Goal: Obtain resource: Download file/media

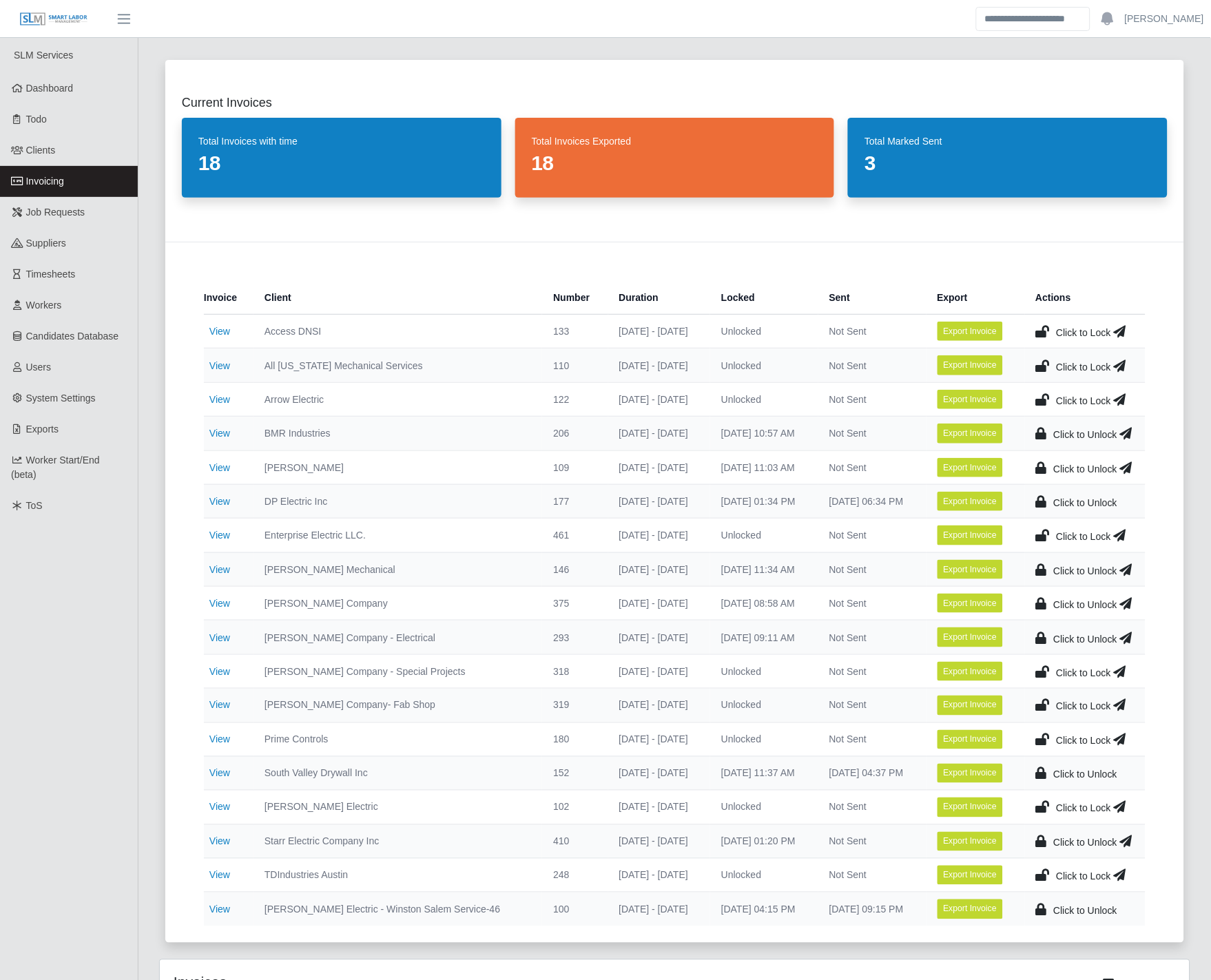
click at [1043, 332] on icon at bounding box center [1043, 331] width 14 height 19
click at [1125, 332] on icon at bounding box center [1127, 331] width 13 height 19
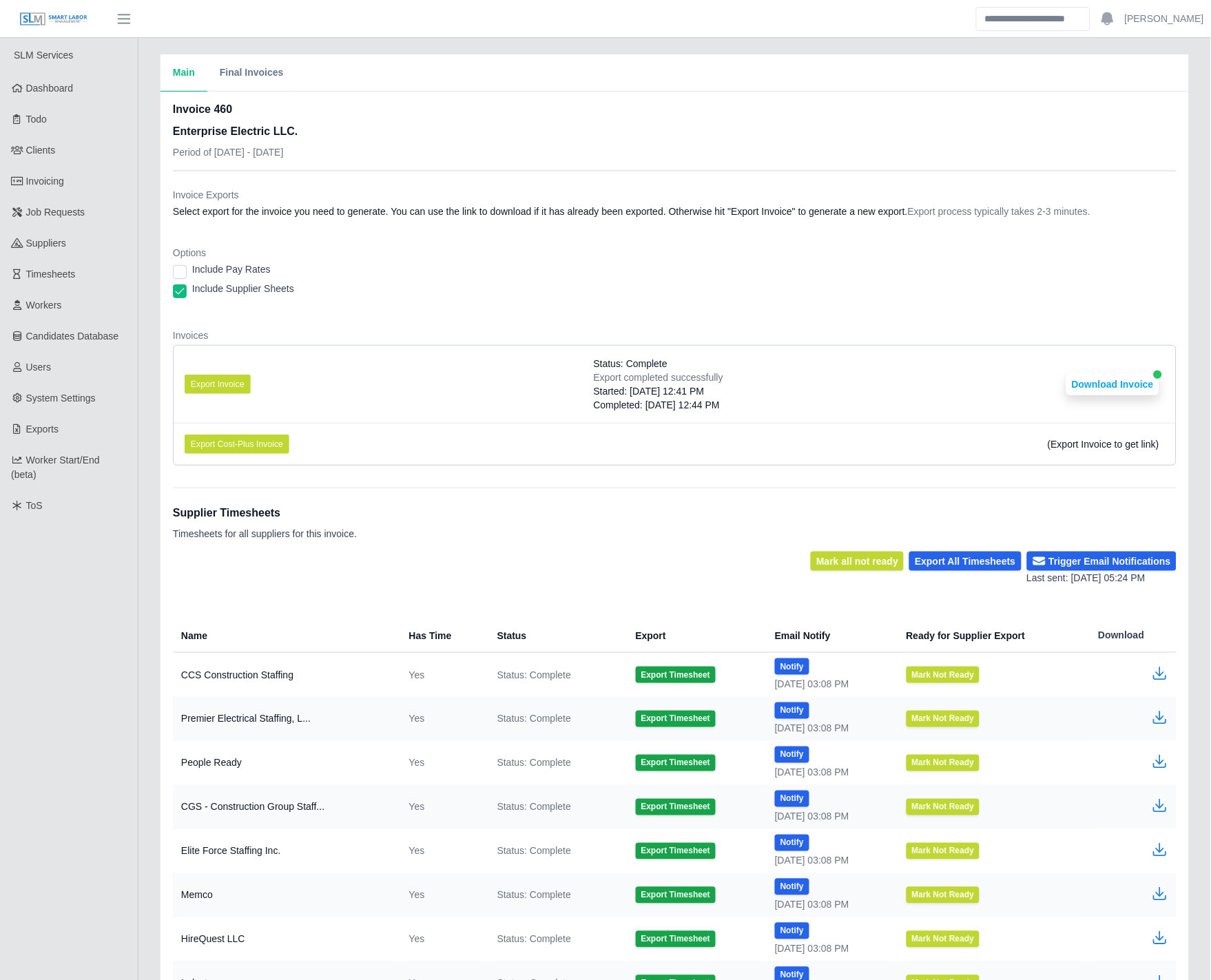
click at [340, 246] on dt "Options" at bounding box center [675, 253] width 1004 height 14
click at [234, 382] on button "Export Invoice" at bounding box center [218, 384] width 66 height 19
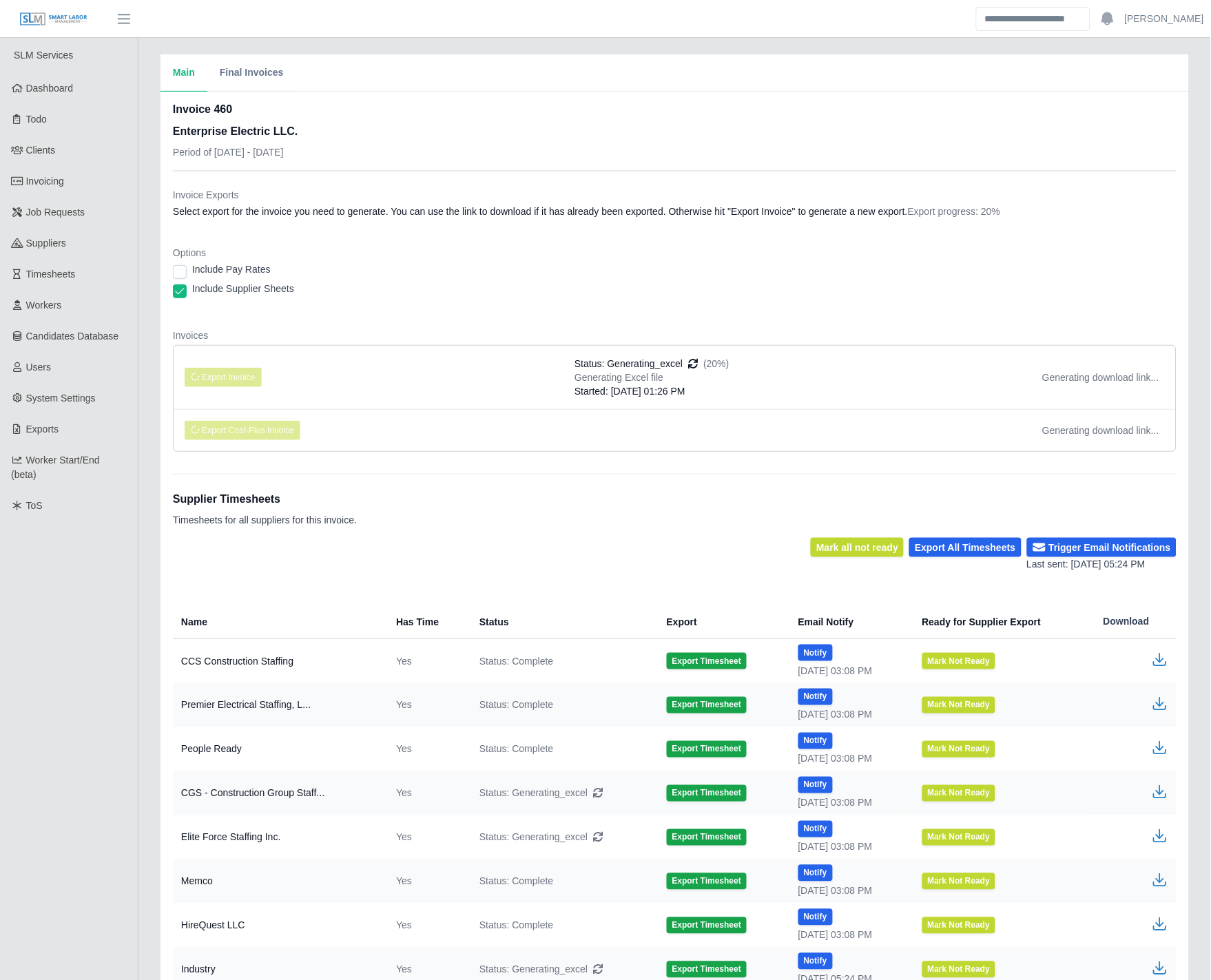
click at [730, 324] on dl "Invoice Exports Select export for the invoice you need to generate. You can use…" at bounding box center [675, 326] width 1004 height 275
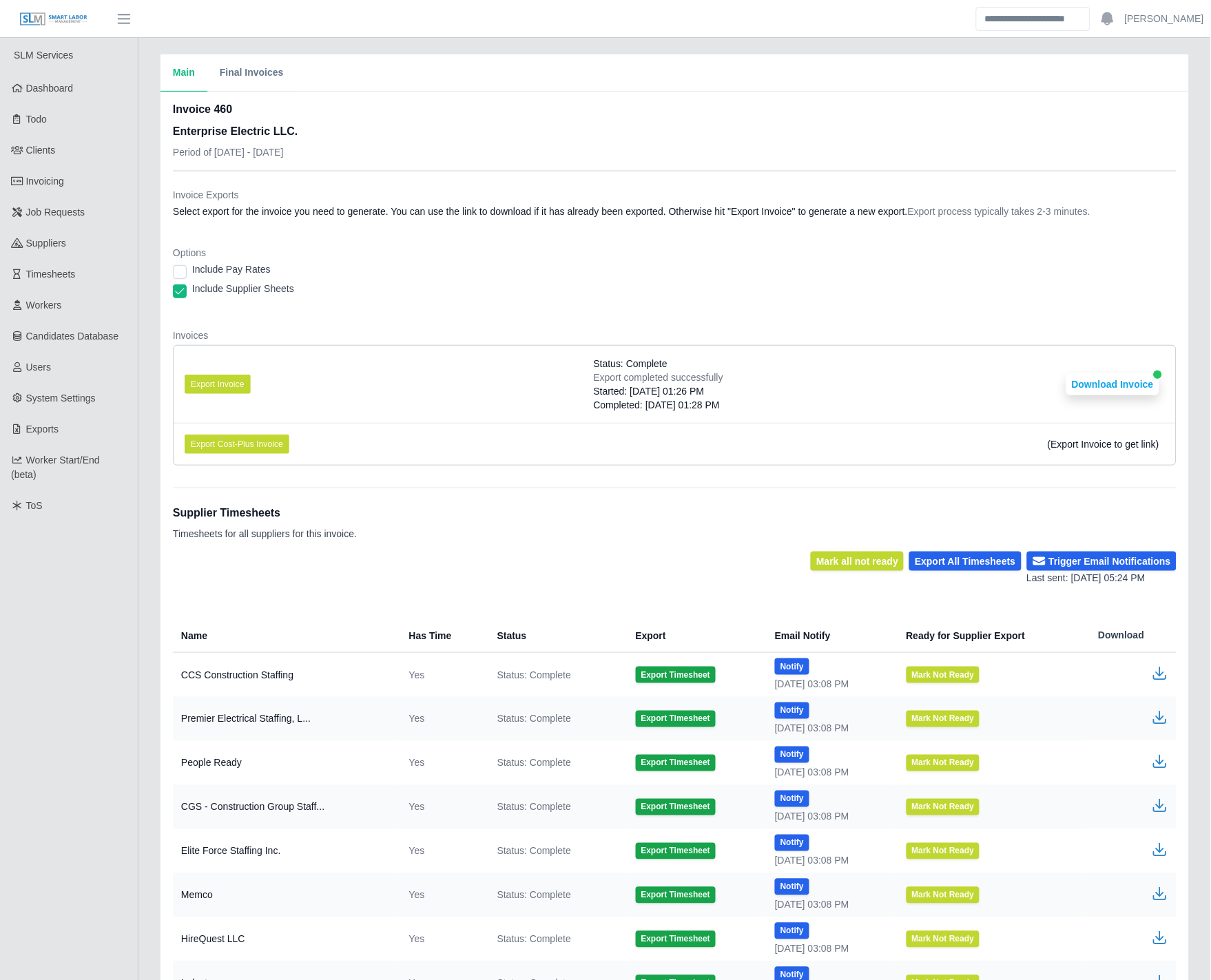
click at [732, 273] on div "Include Pay Rates" at bounding box center [675, 272] width 1004 height 19
click at [1105, 375] on button "Download Invoice" at bounding box center [1113, 384] width 93 height 22
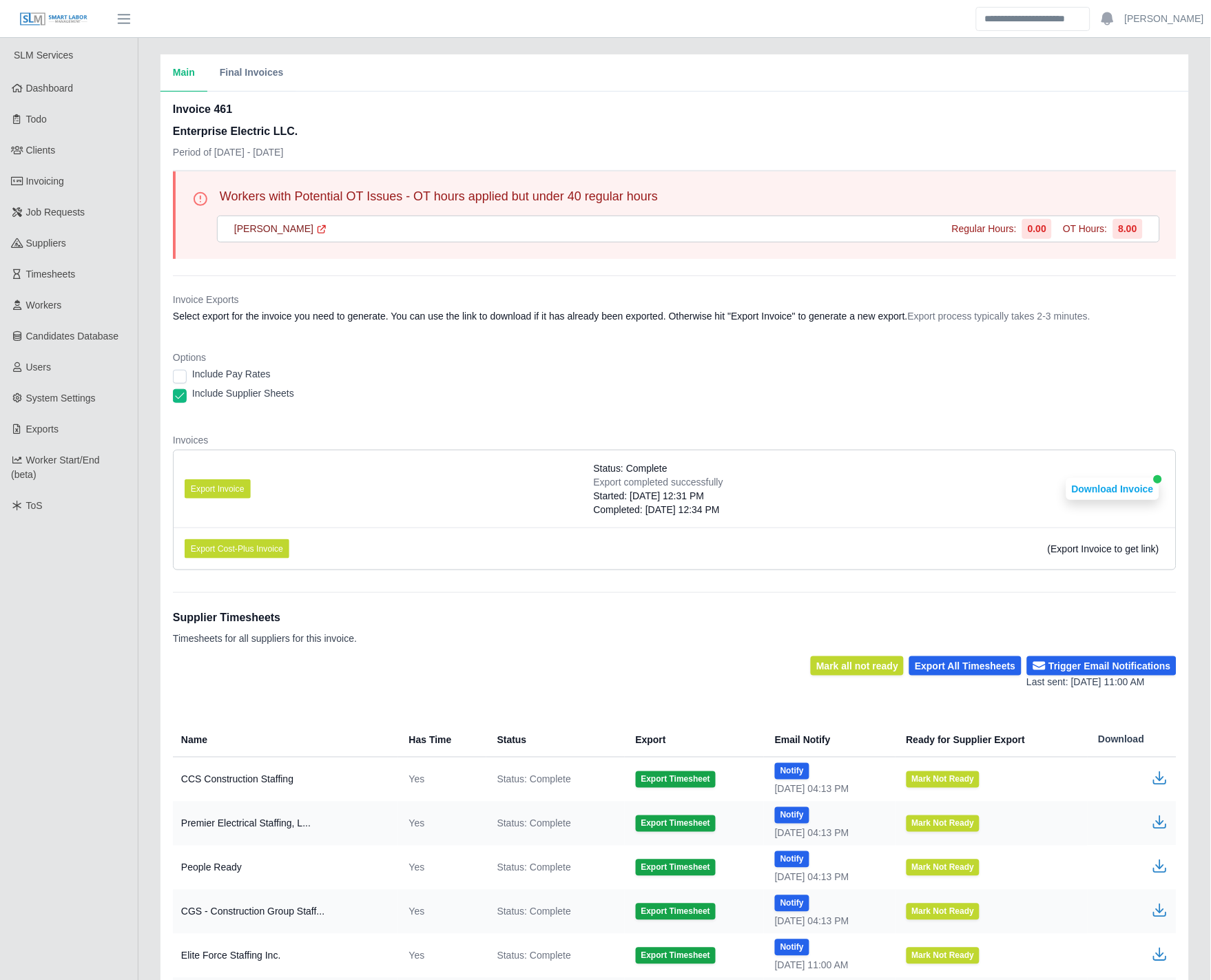
click at [621, 352] on dt "Options" at bounding box center [675, 357] width 1004 height 14
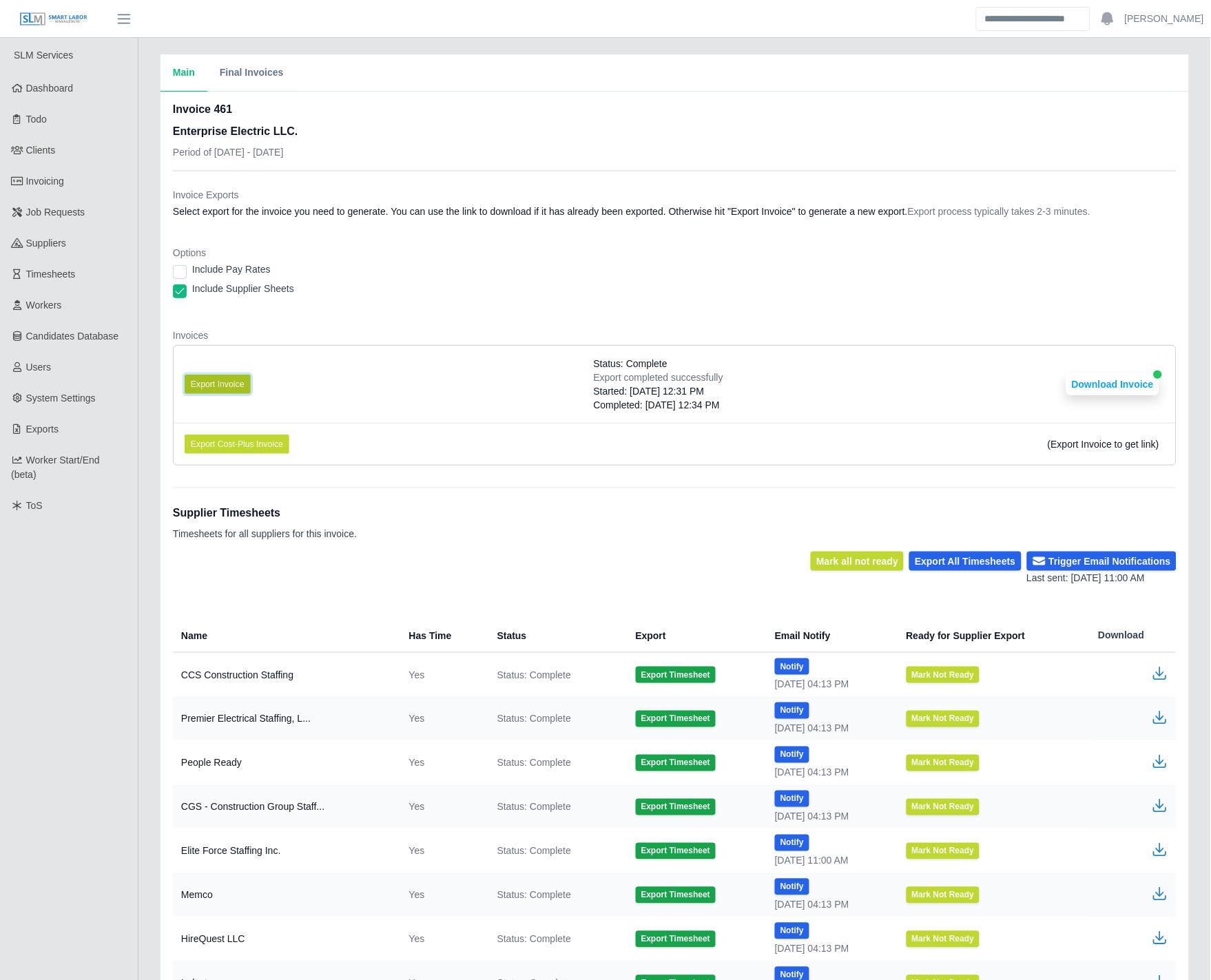
click at [229, 381] on button "Export Invoice" at bounding box center [218, 384] width 66 height 19
click at [1091, 392] on button "Download Invoice" at bounding box center [1113, 384] width 93 height 22
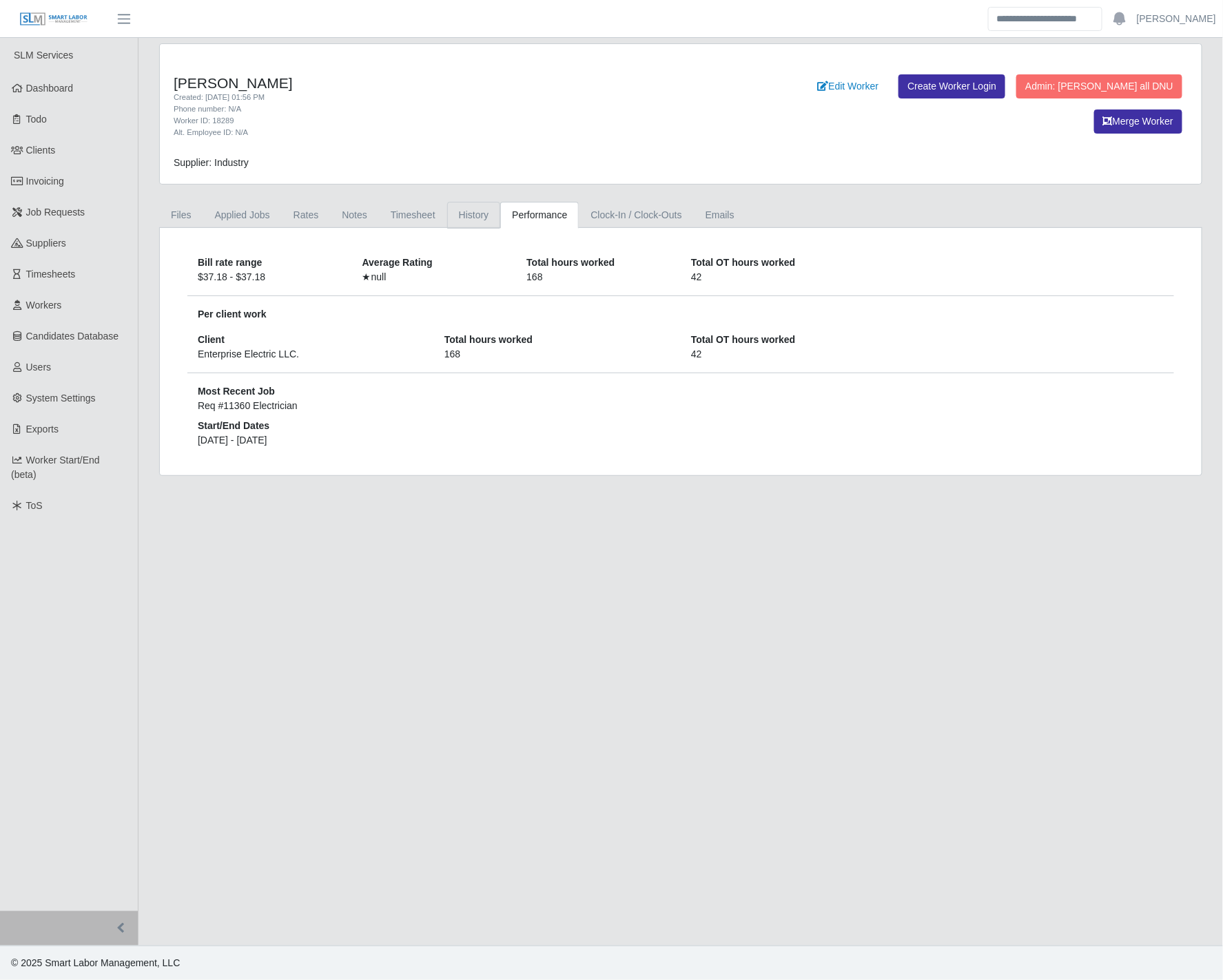
click at [484, 212] on link "History" at bounding box center [474, 215] width 54 height 27
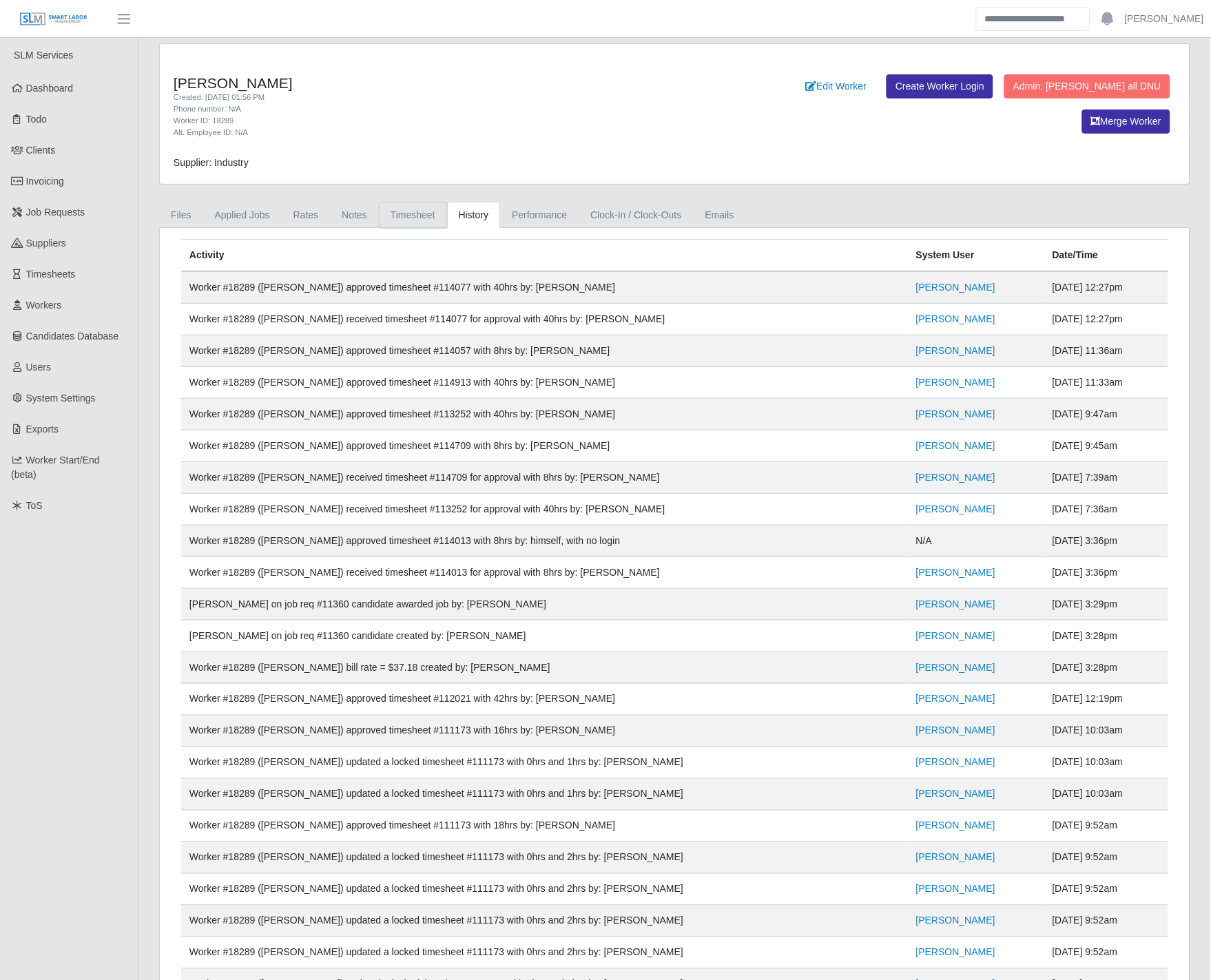
click at [395, 224] on link "Timesheet" at bounding box center [413, 215] width 69 height 27
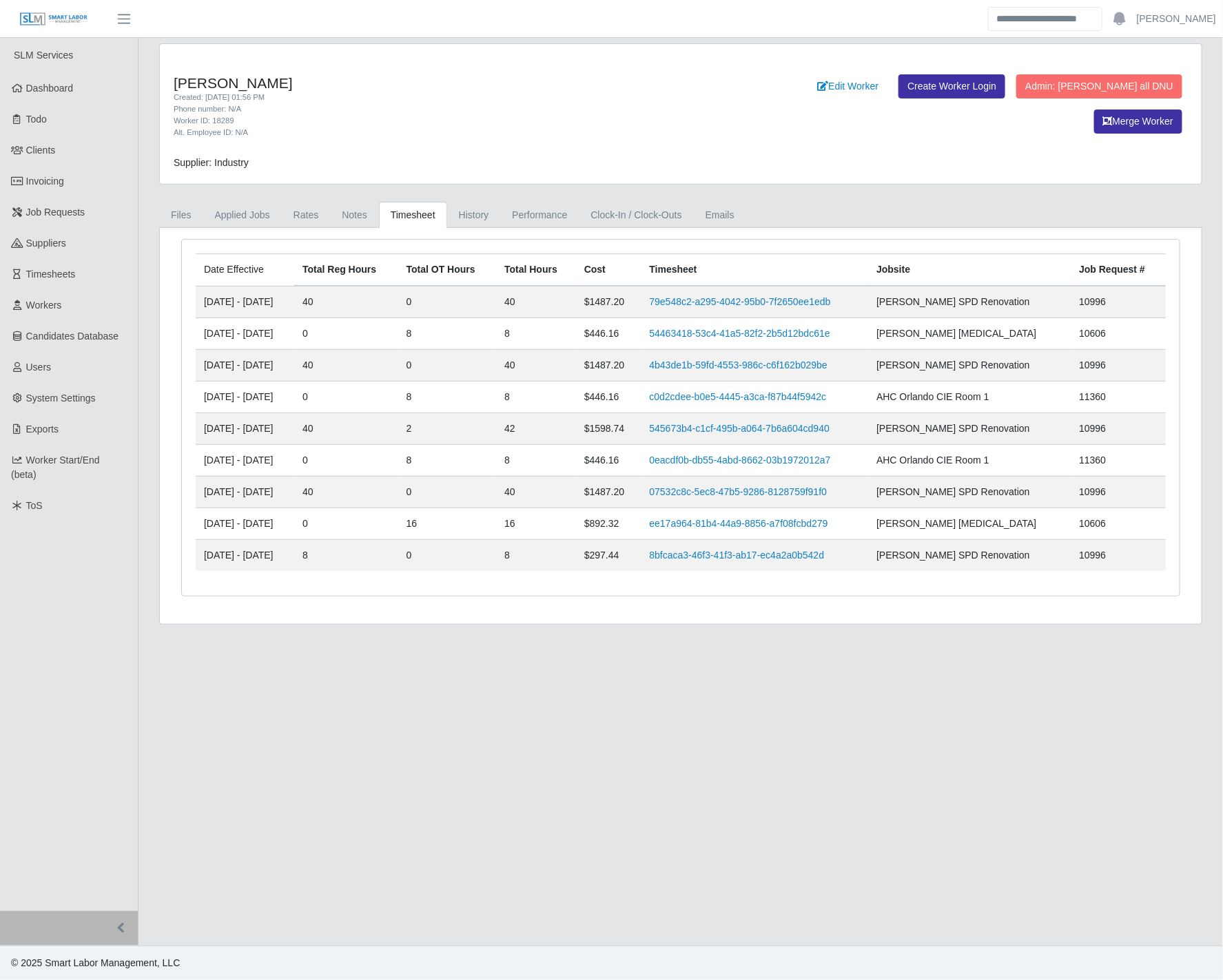
click at [384, 542] on td "8" at bounding box center [346, 555] width 104 height 32
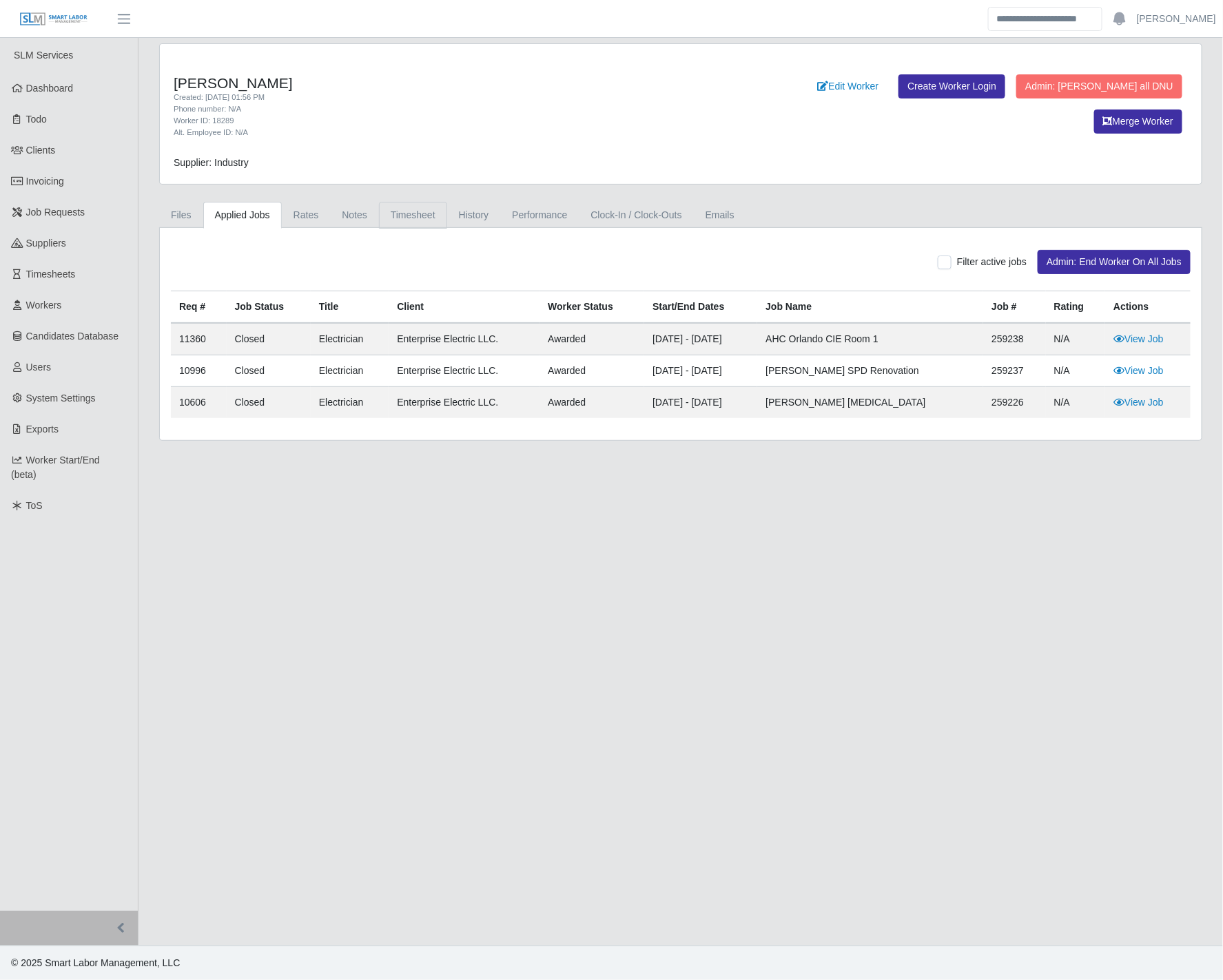
click at [411, 212] on link "Timesheet" at bounding box center [413, 215] width 69 height 27
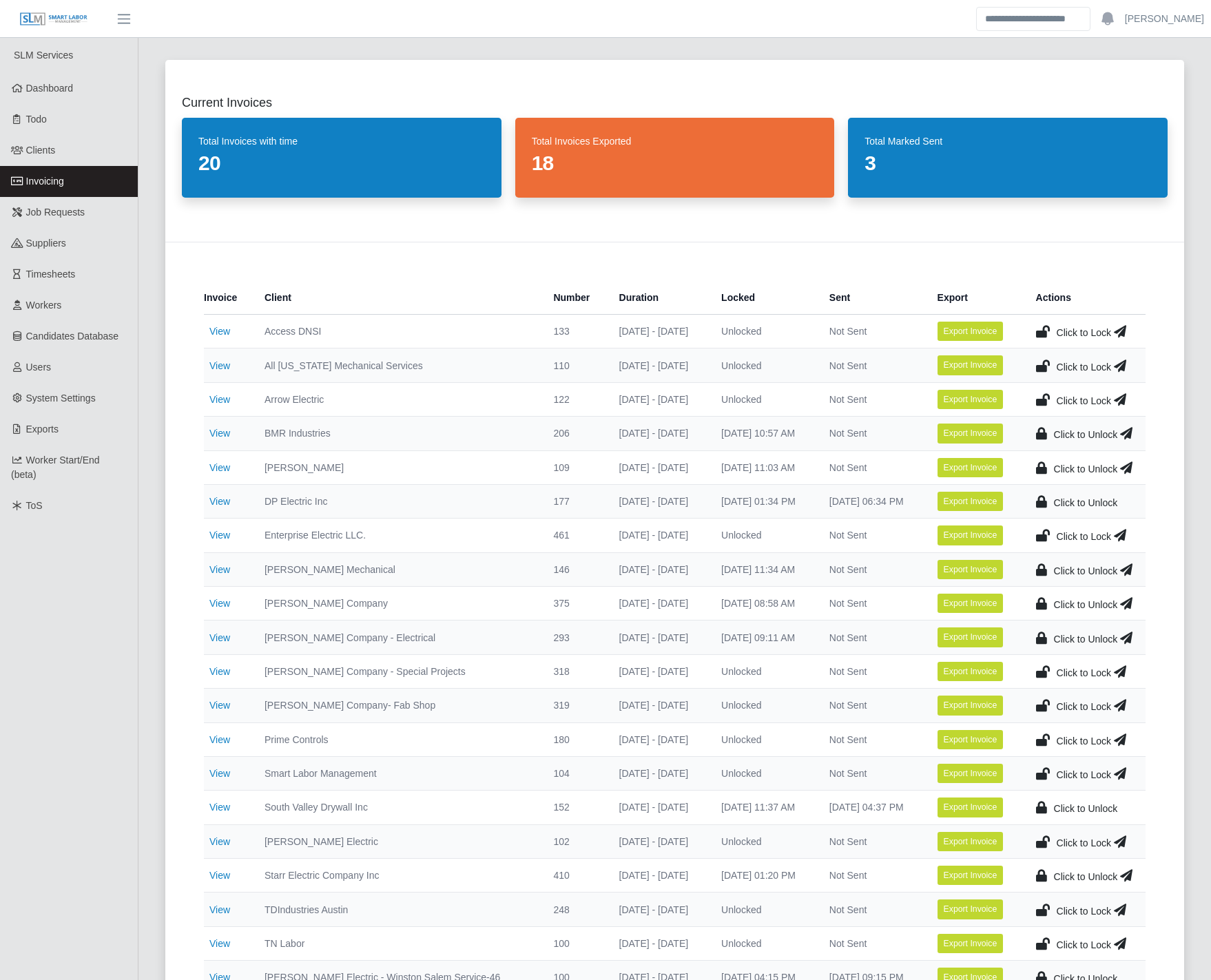
select select "**********"
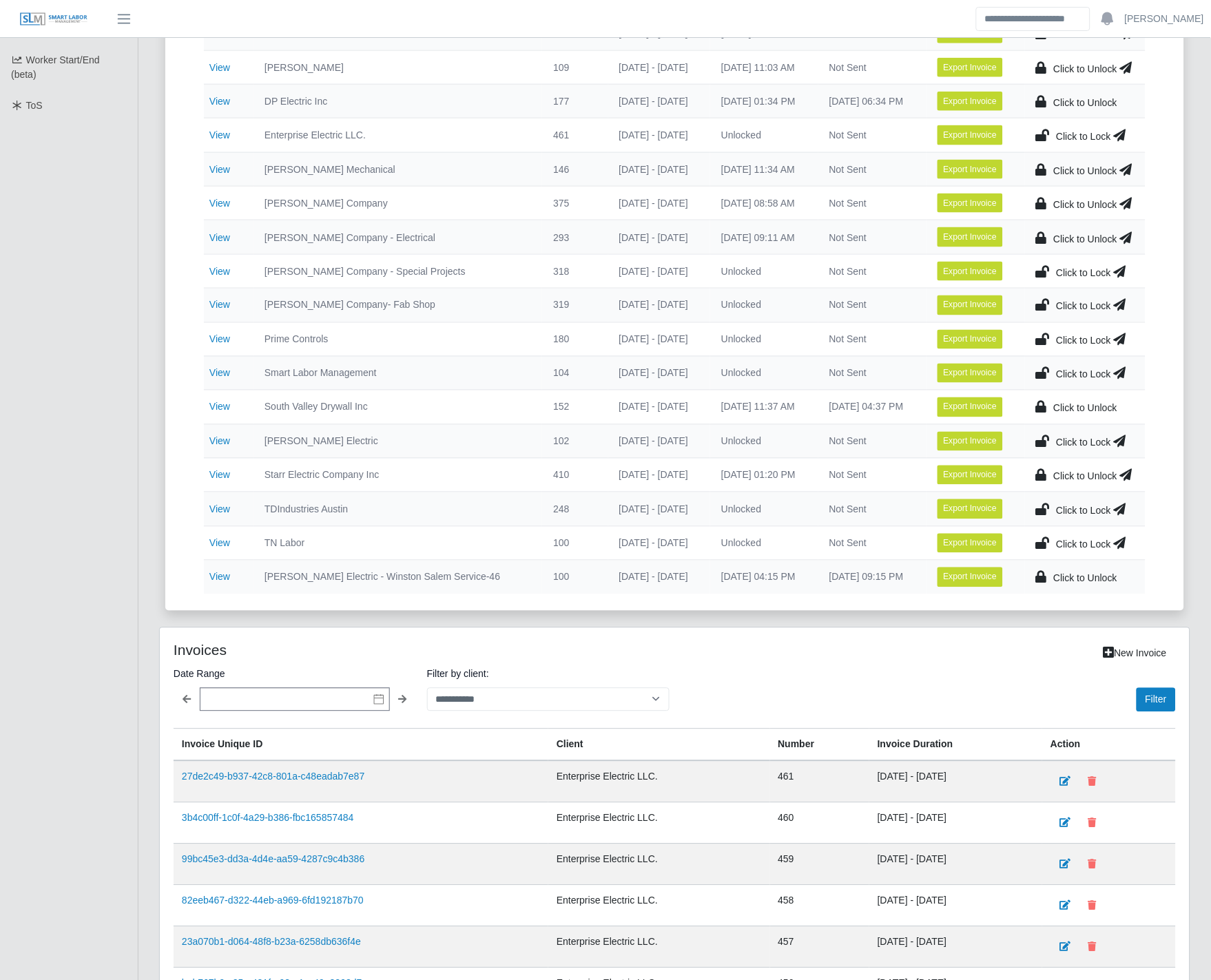
click at [53, 735] on ul "SLM Services Dashboard Todo Clients Invoicing Job Requests Suppliers Timesheets…" at bounding box center [69, 427] width 138 height 1579
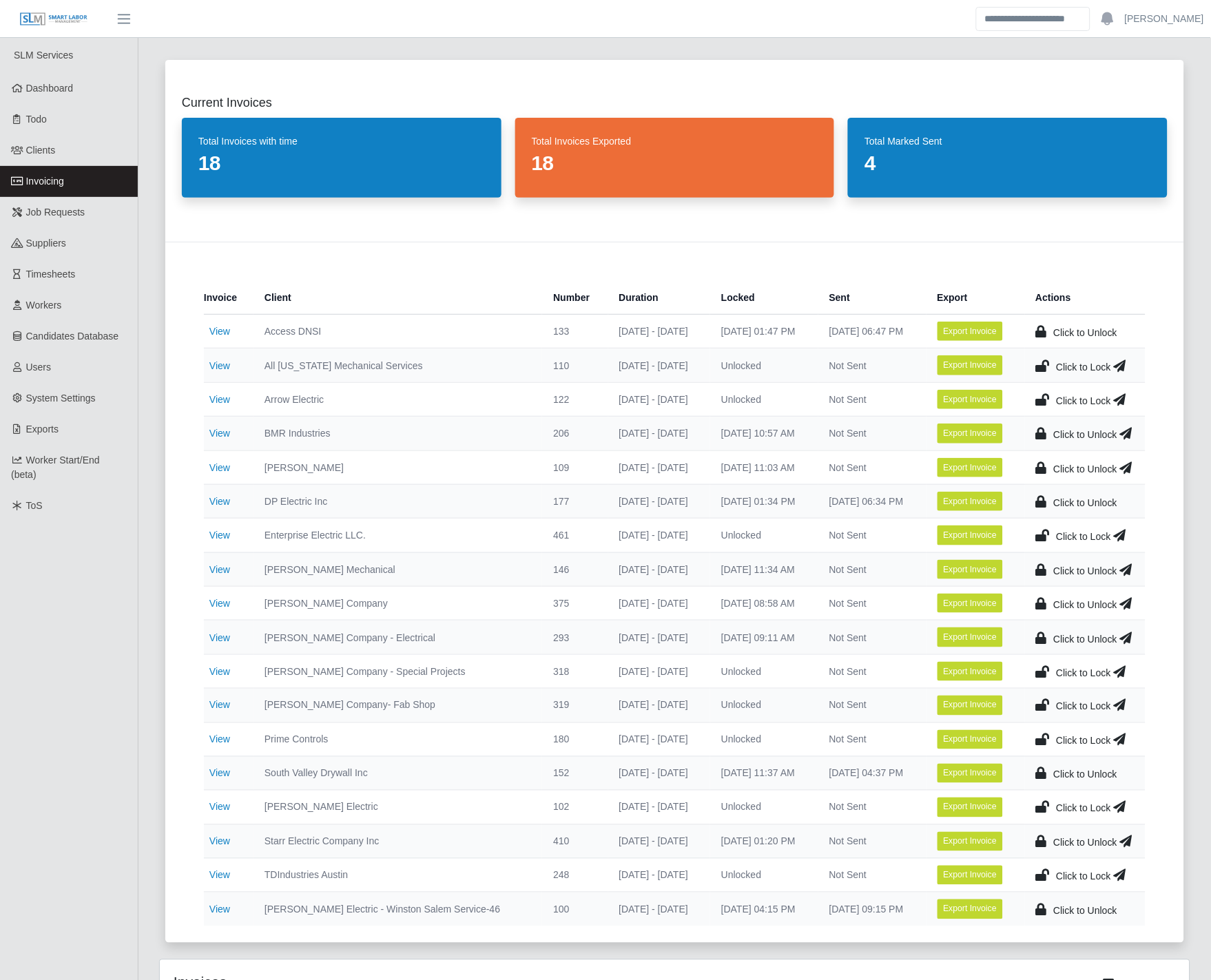
click at [142, 533] on div "Current Invoices Total Invoices with time 18 Total Invoices Exported 18 Total M…" at bounding box center [675, 813] width 1073 height 1540
click at [1045, 363] on icon at bounding box center [1043, 365] width 14 height 19
click at [1133, 366] on icon at bounding box center [1127, 365] width 13 height 19
drag, startPoint x: 164, startPoint y: 296, endPoint x: 176, endPoint y: 300, distance: 12.6
click at [164, 296] on div "Current Invoices Total Invoices with time 18 Total Invoices Exported 18 Total M…" at bounding box center [676, 501] width 1053 height 916
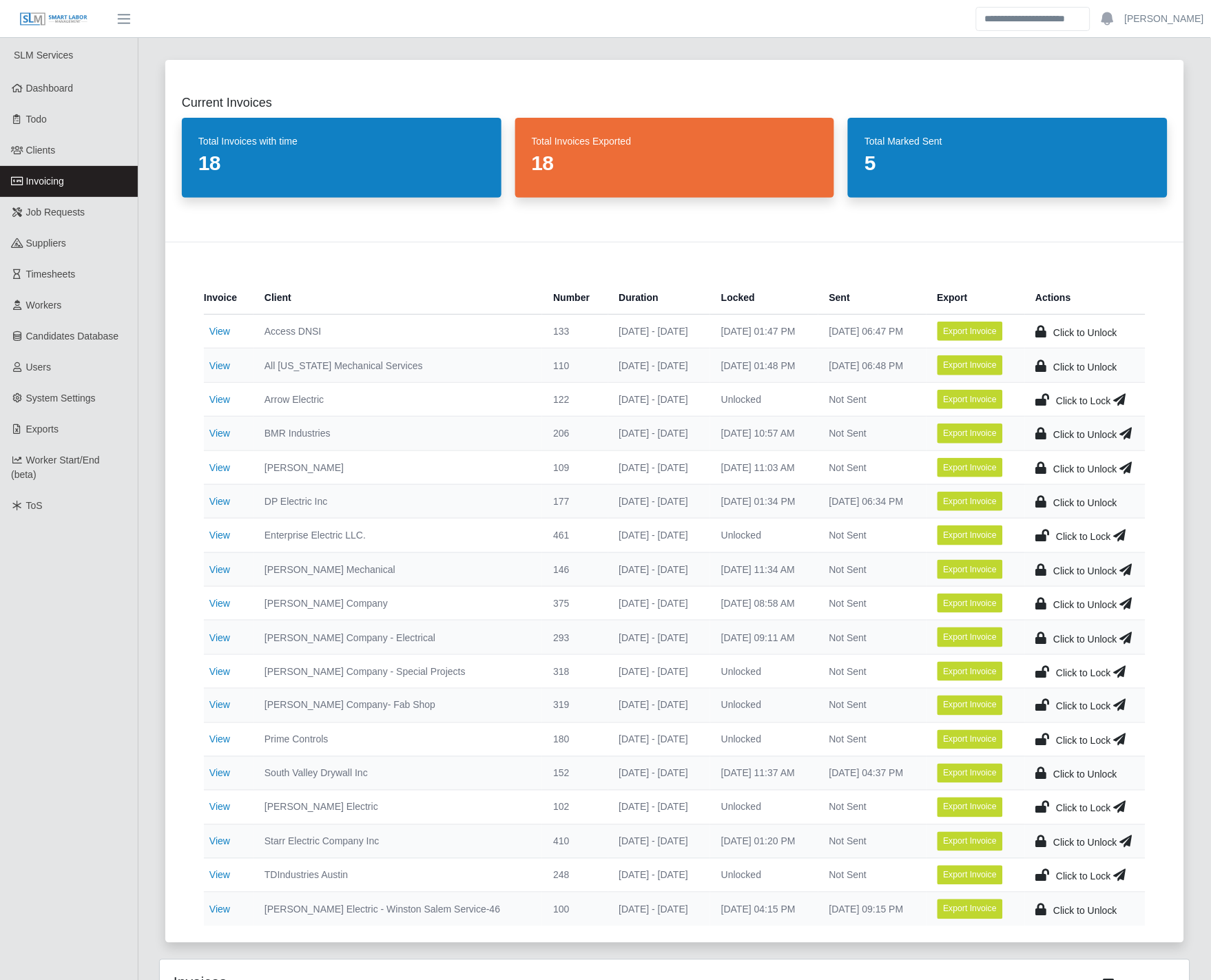
click at [1125, 435] on icon at bounding box center [1127, 433] width 13 height 19
click at [182, 259] on div "Invoice Client Number Duration Locked Sent Export Actions View Access DNSI 133 …" at bounding box center [675, 592] width 1019 height 701
click at [1133, 472] on icon at bounding box center [1127, 468] width 13 height 19
click at [168, 355] on div "Invoice Client Number Duration Locked Sent Export Actions View Access DNSI 133 …" at bounding box center [675, 592] width 1019 height 701
click at [1130, 569] on icon at bounding box center [1127, 569] width 13 height 19
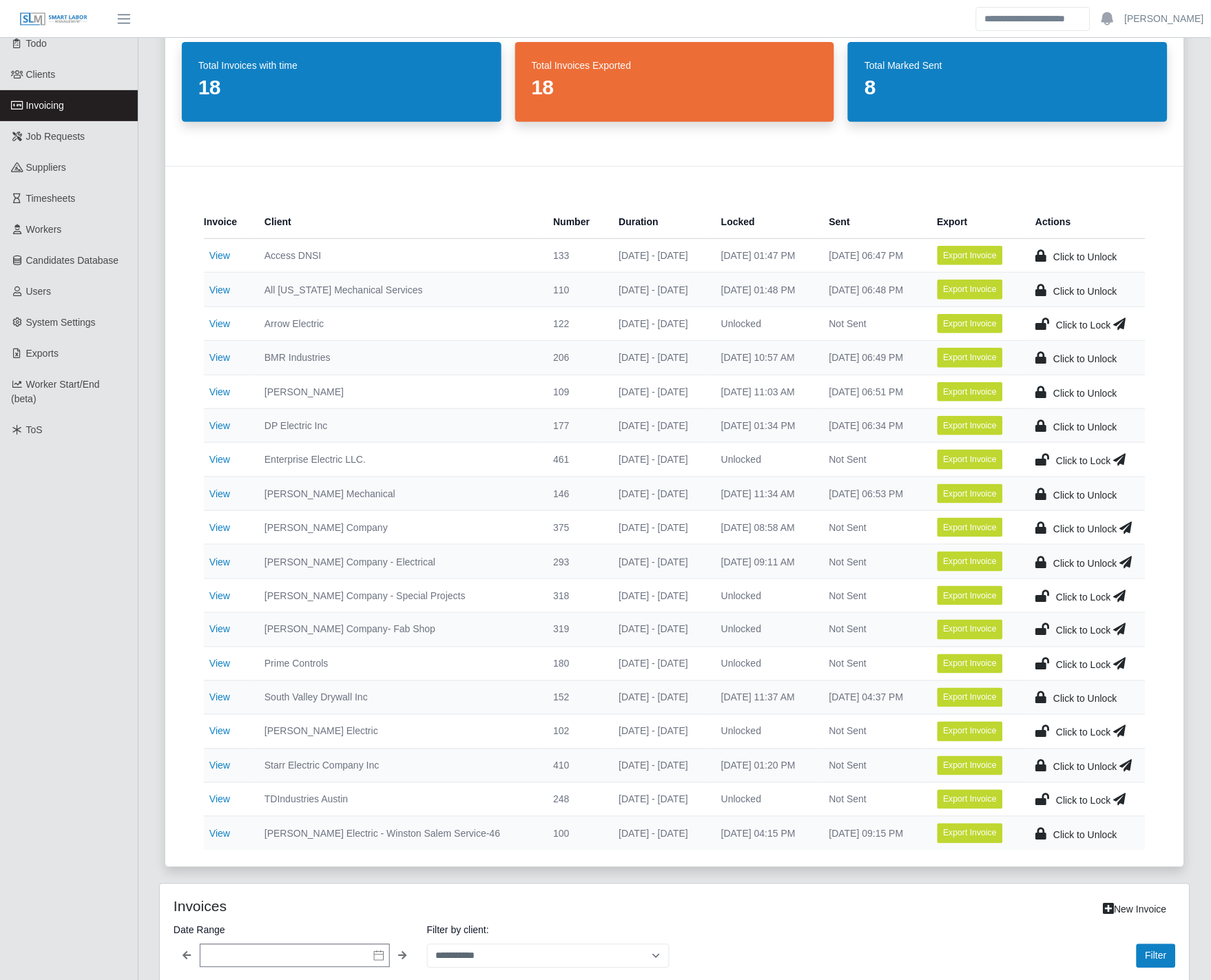
scroll to position [77, 0]
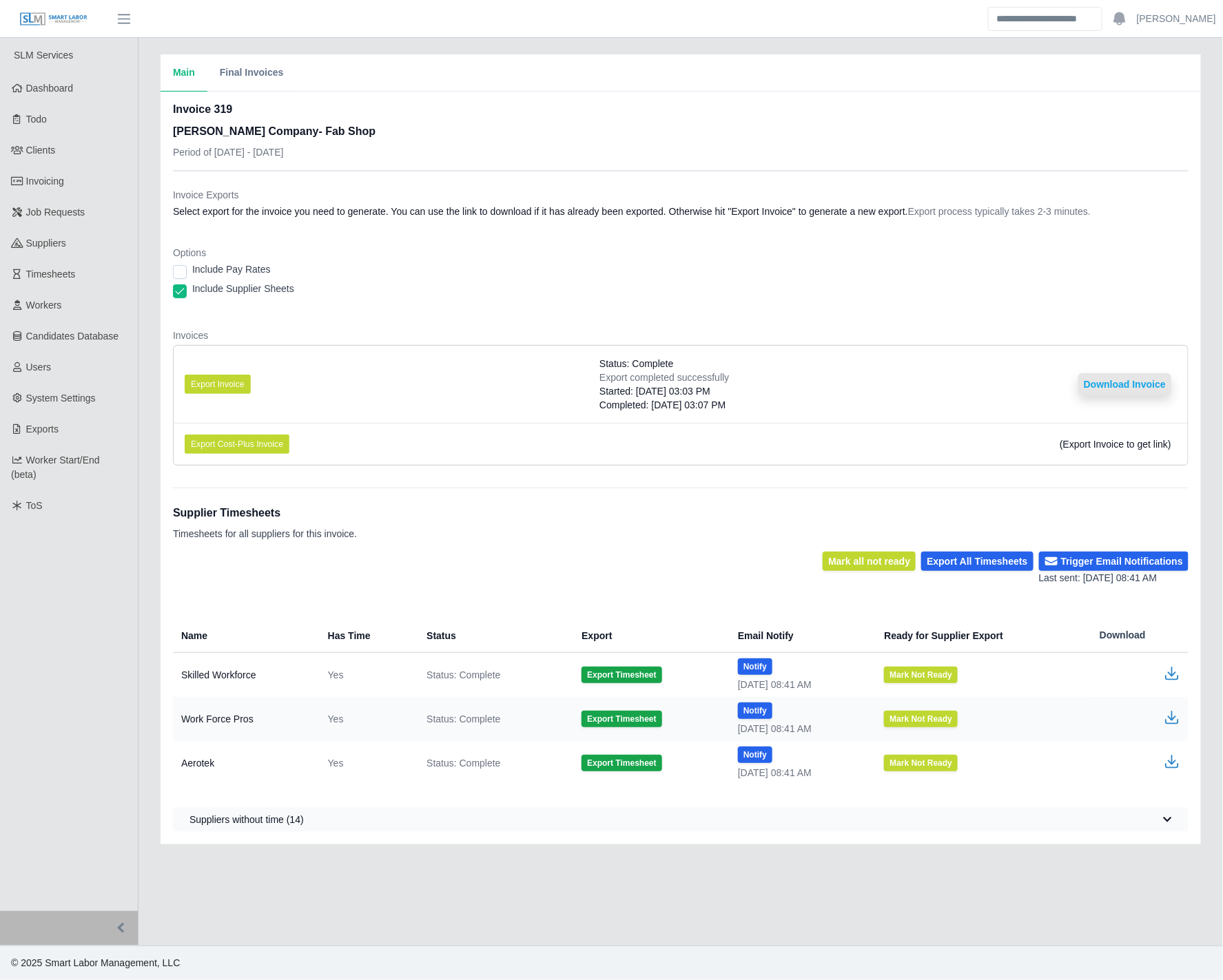
click at [1135, 381] on button "Download Invoice" at bounding box center [1125, 384] width 93 height 22
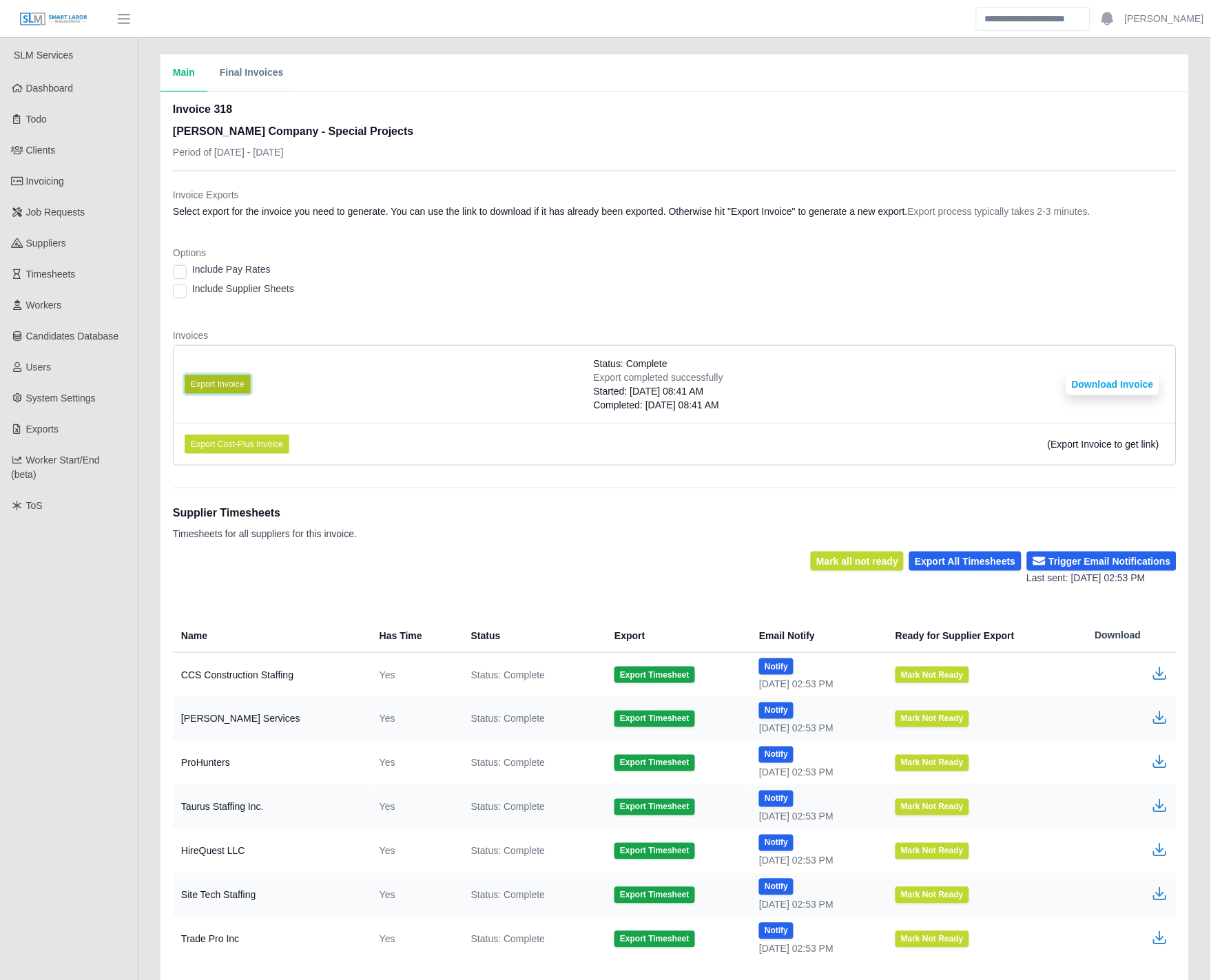
click at [208, 382] on button "Export Invoice" at bounding box center [218, 384] width 66 height 19
click at [134, 580] on ul "SLM Services Dashboard Todo Clients Invoicing Job Requests Suppliers Timesheets…" at bounding box center [69, 512] width 138 height 949
click at [1124, 382] on button "Download Invoice" at bounding box center [1113, 384] width 93 height 22
